Goal: Navigation & Orientation: Go to known website

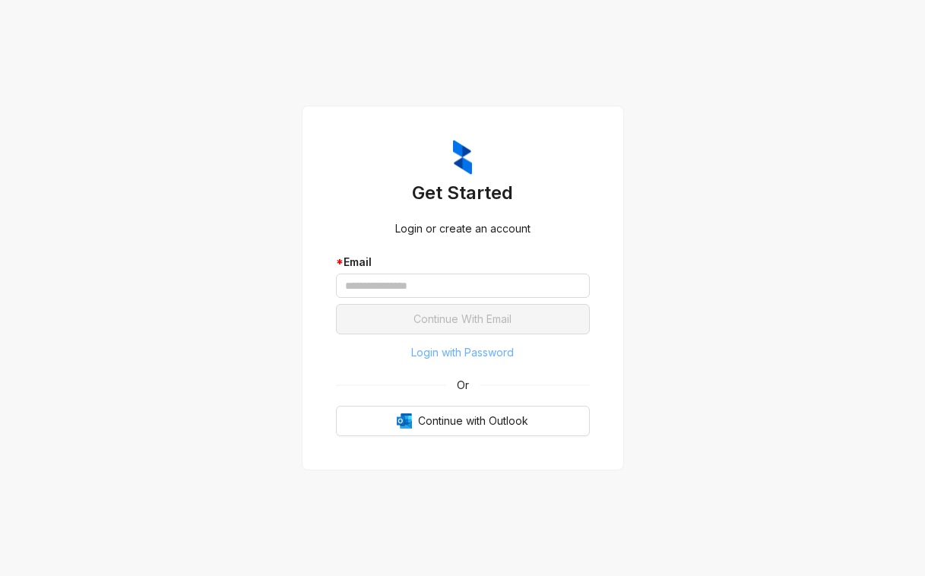
click at [461, 359] on span "Login with Password" at bounding box center [462, 352] width 103 height 17
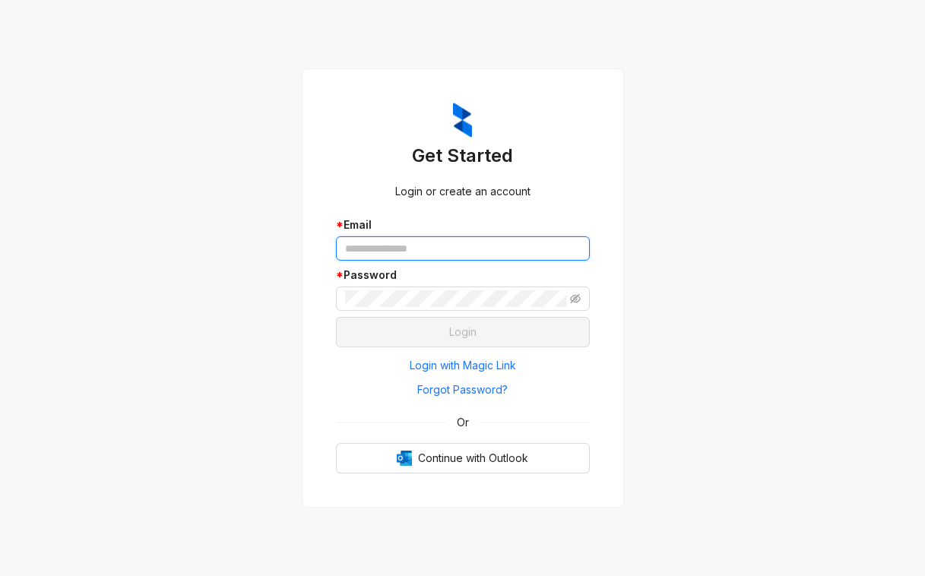
click at [443, 249] on input "text" at bounding box center [463, 248] width 254 height 24
click at [454, 247] on input "text" at bounding box center [463, 248] width 254 height 24
click at [458, 258] on input "text" at bounding box center [463, 248] width 254 height 24
click at [627, 198] on div "Get Started Login or create an account * Email * Password Login Login with Magi…" at bounding box center [462, 288] width 925 height 576
click at [501, 252] on input "text" at bounding box center [463, 248] width 254 height 24
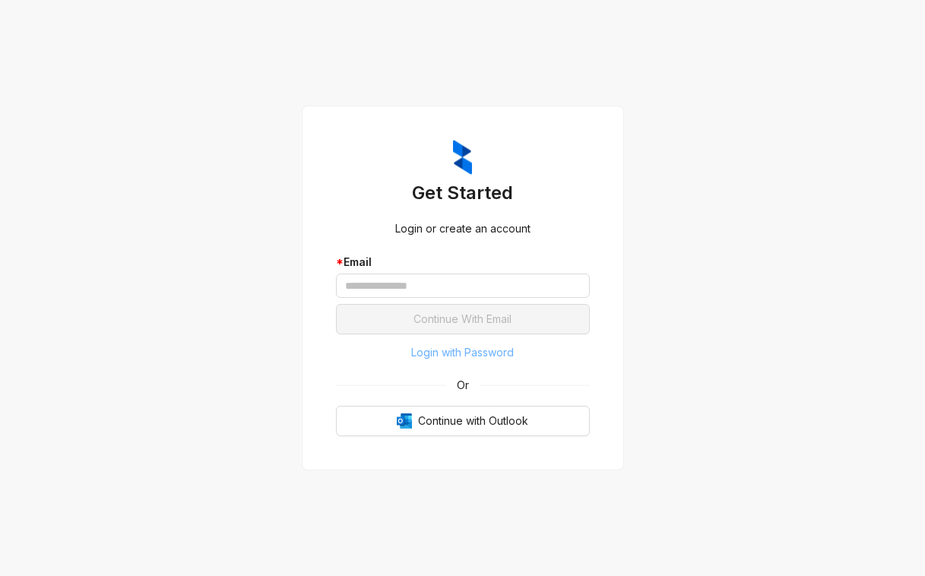
click at [447, 344] on span "Login with Password" at bounding box center [462, 352] width 103 height 17
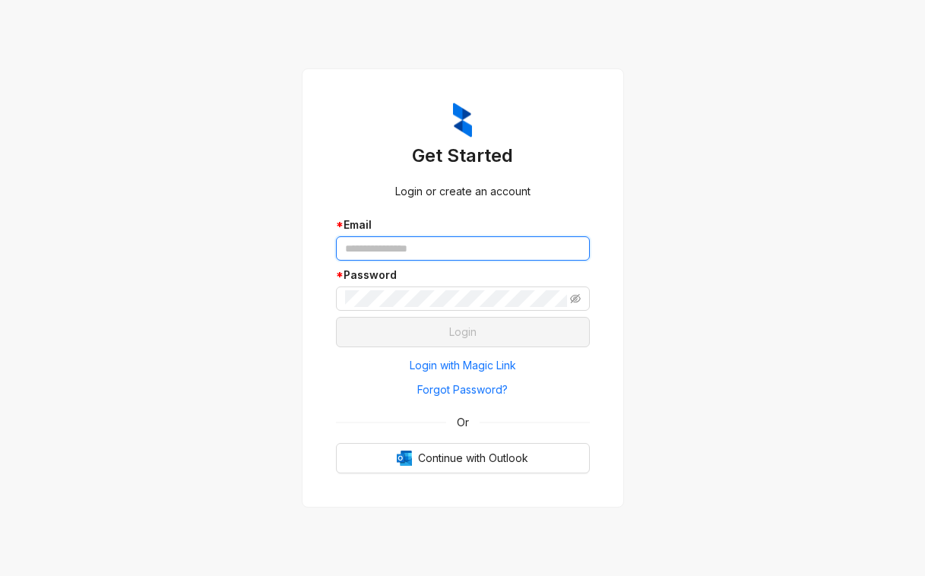
click at [424, 249] on input "text" at bounding box center [463, 248] width 254 height 24
